Goal: Information Seeking & Learning: Learn about a topic

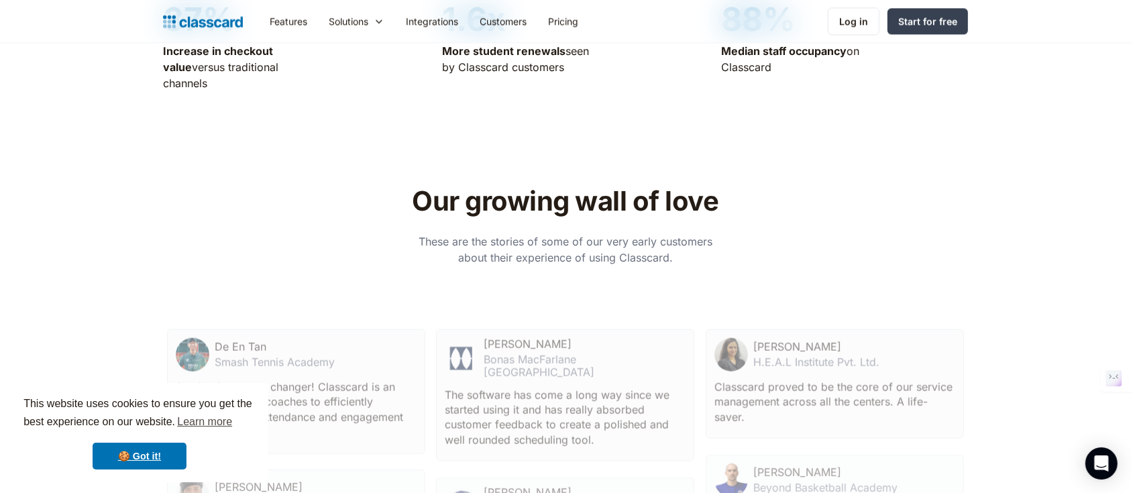
scroll to position [4384, 0]
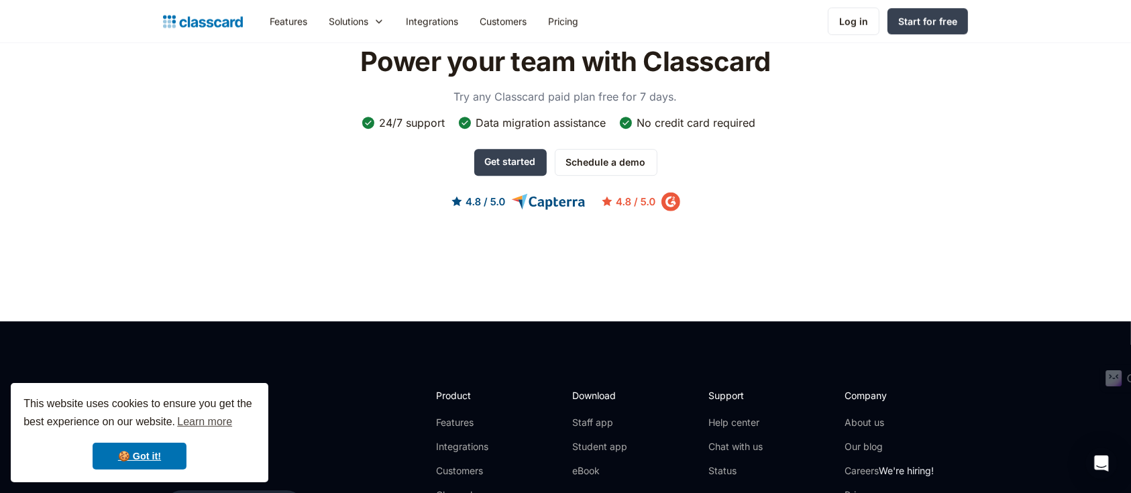
scroll to position [4384, 0]
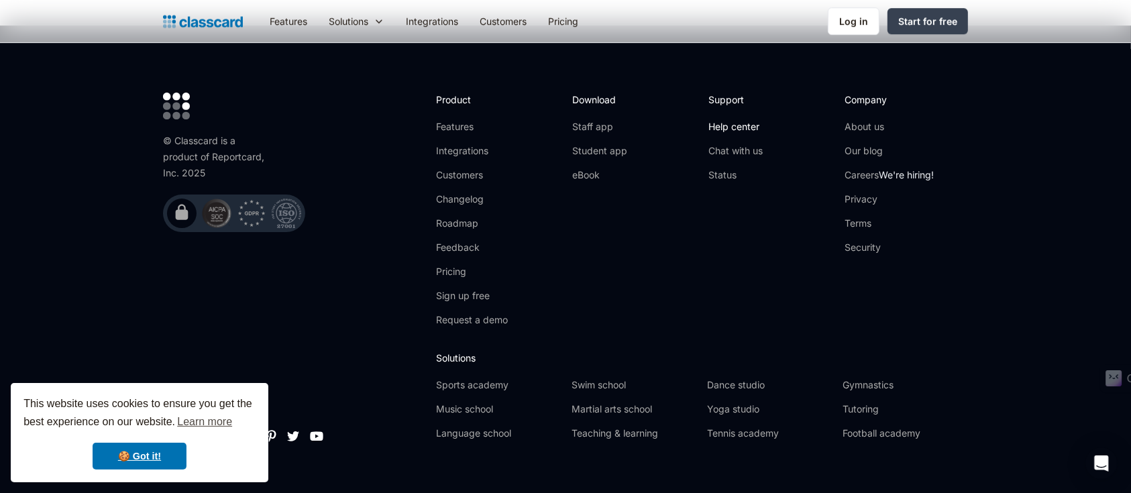
click at [746, 120] on link "Help center" at bounding box center [736, 126] width 54 height 13
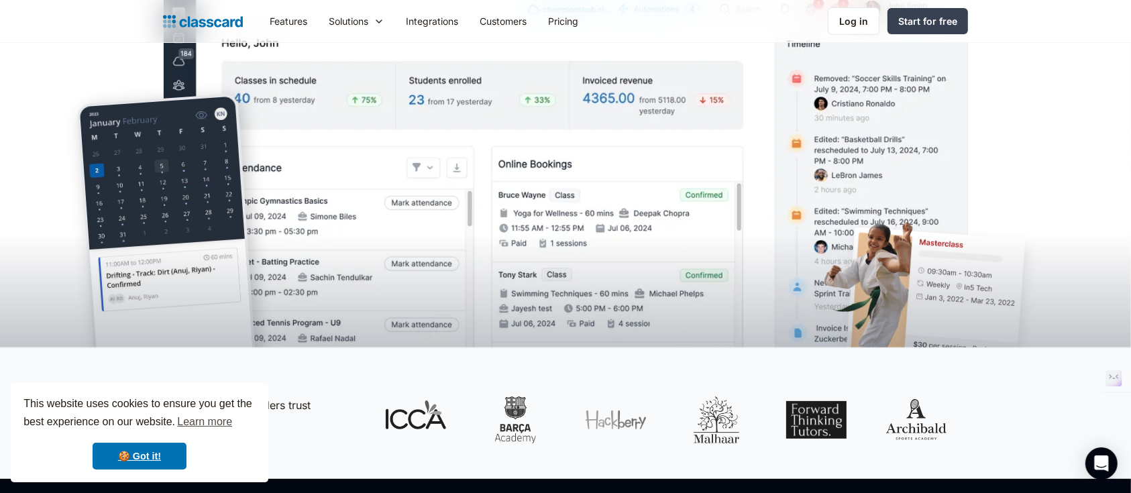
scroll to position [0, 0]
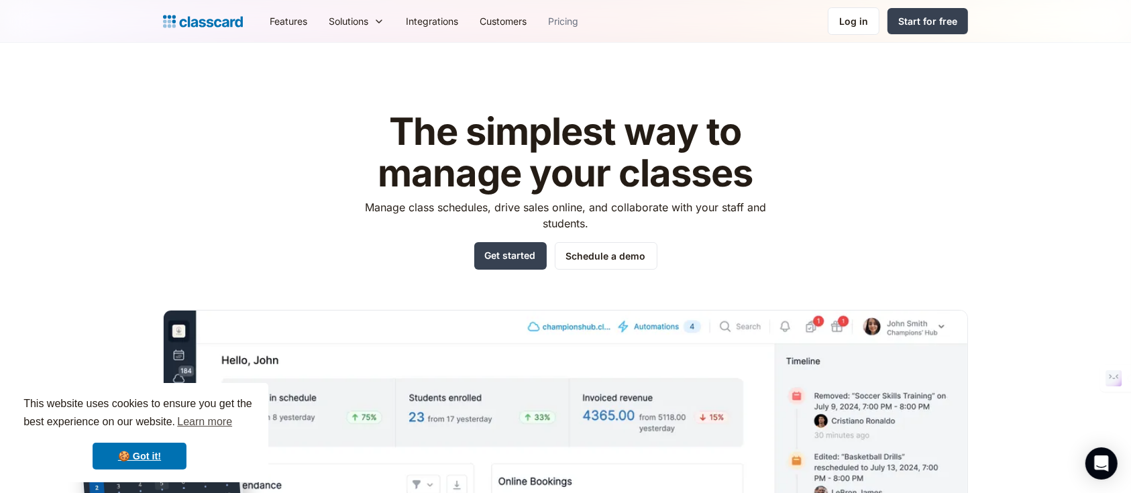
click at [565, 13] on link "Pricing" at bounding box center [564, 21] width 52 height 30
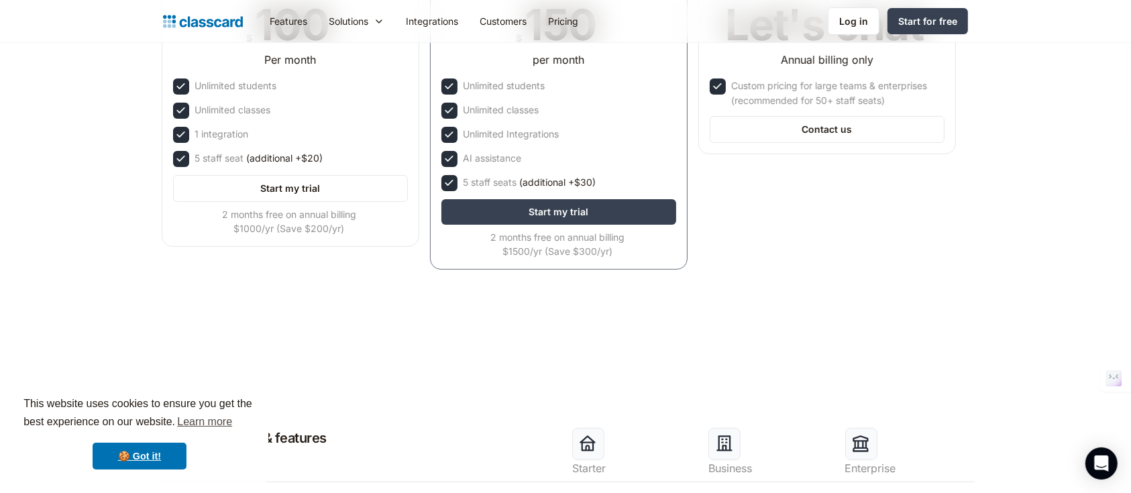
scroll to position [284, 0]
